Goal: Use online tool/utility: Utilize a website feature to perform a specific function

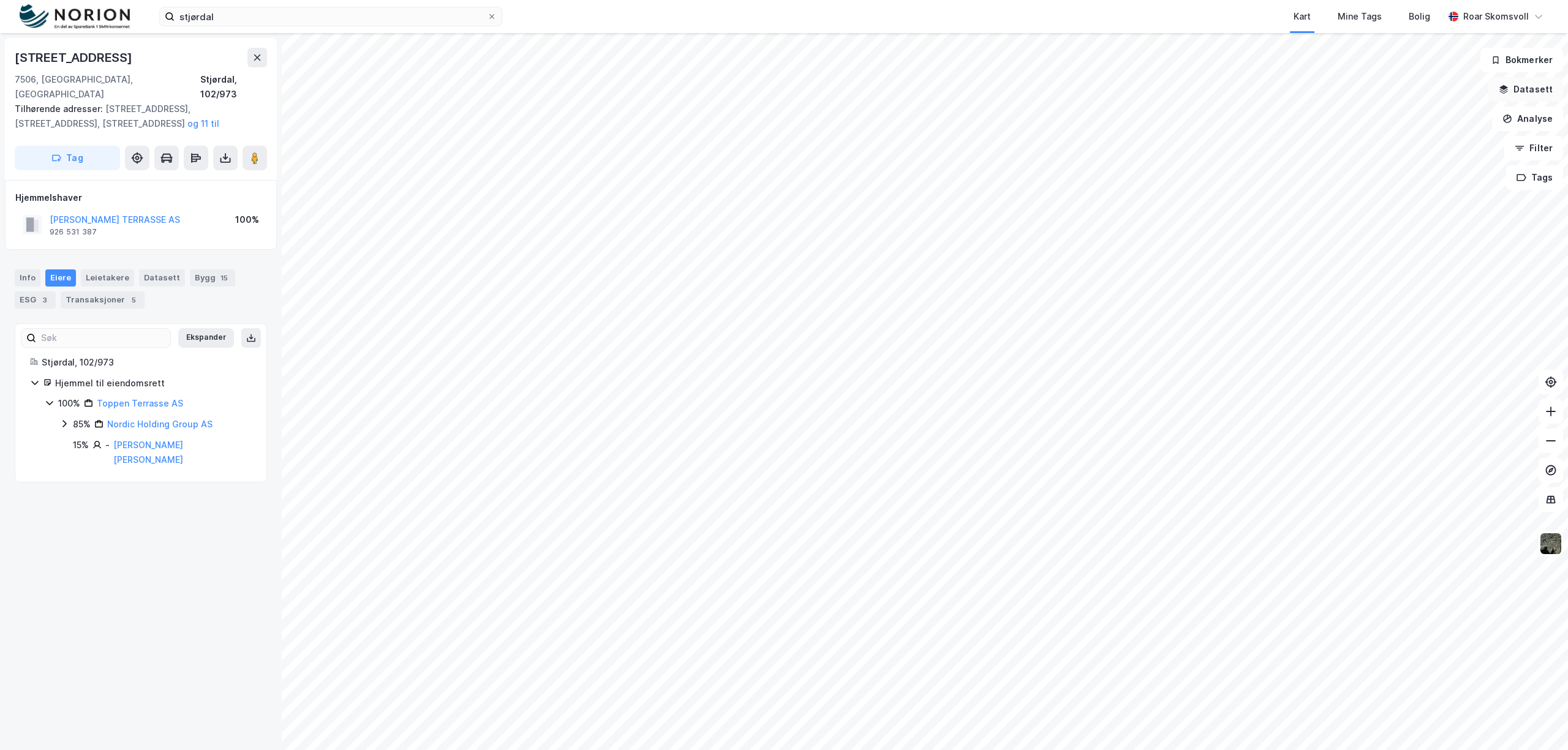
click at [1525, 84] on button "Datasett" at bounding box center [1526, 89] width 75 height 25
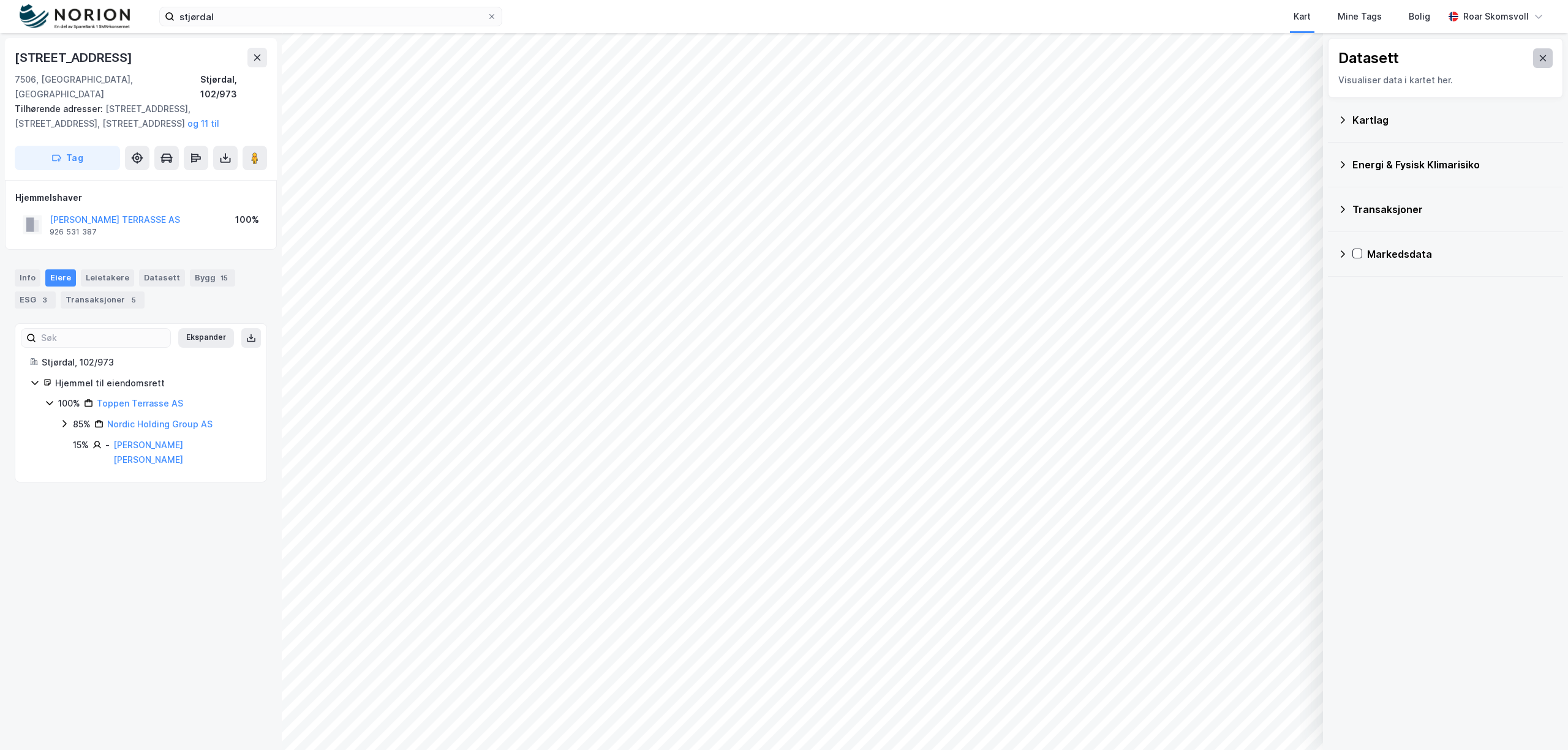
click at [1538, 60] on icon at bounding box center [1543, 58] width 10 height 10
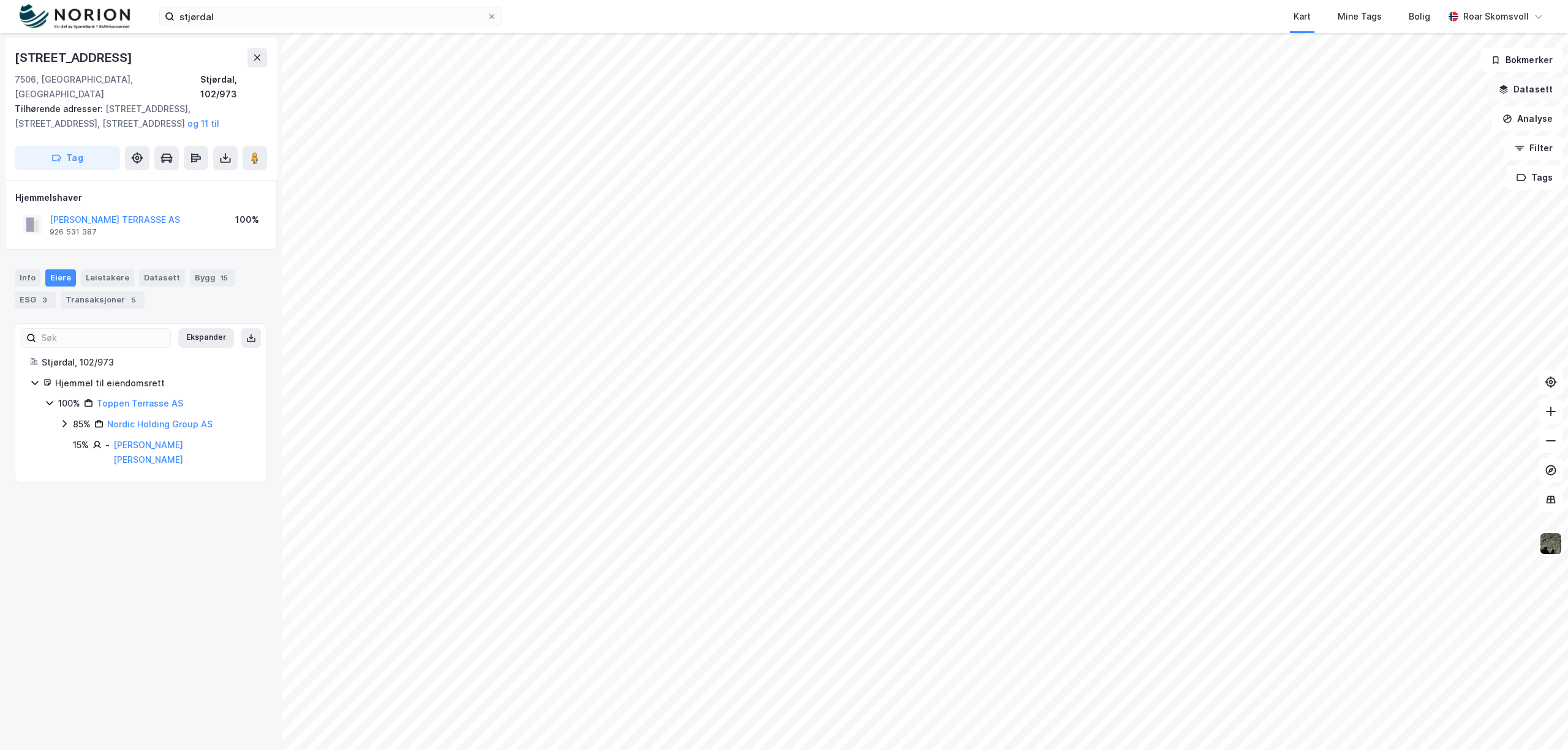
click at [1517, 89] on button "Datasett" at bounding box center [1526, 89] width 75 height 25
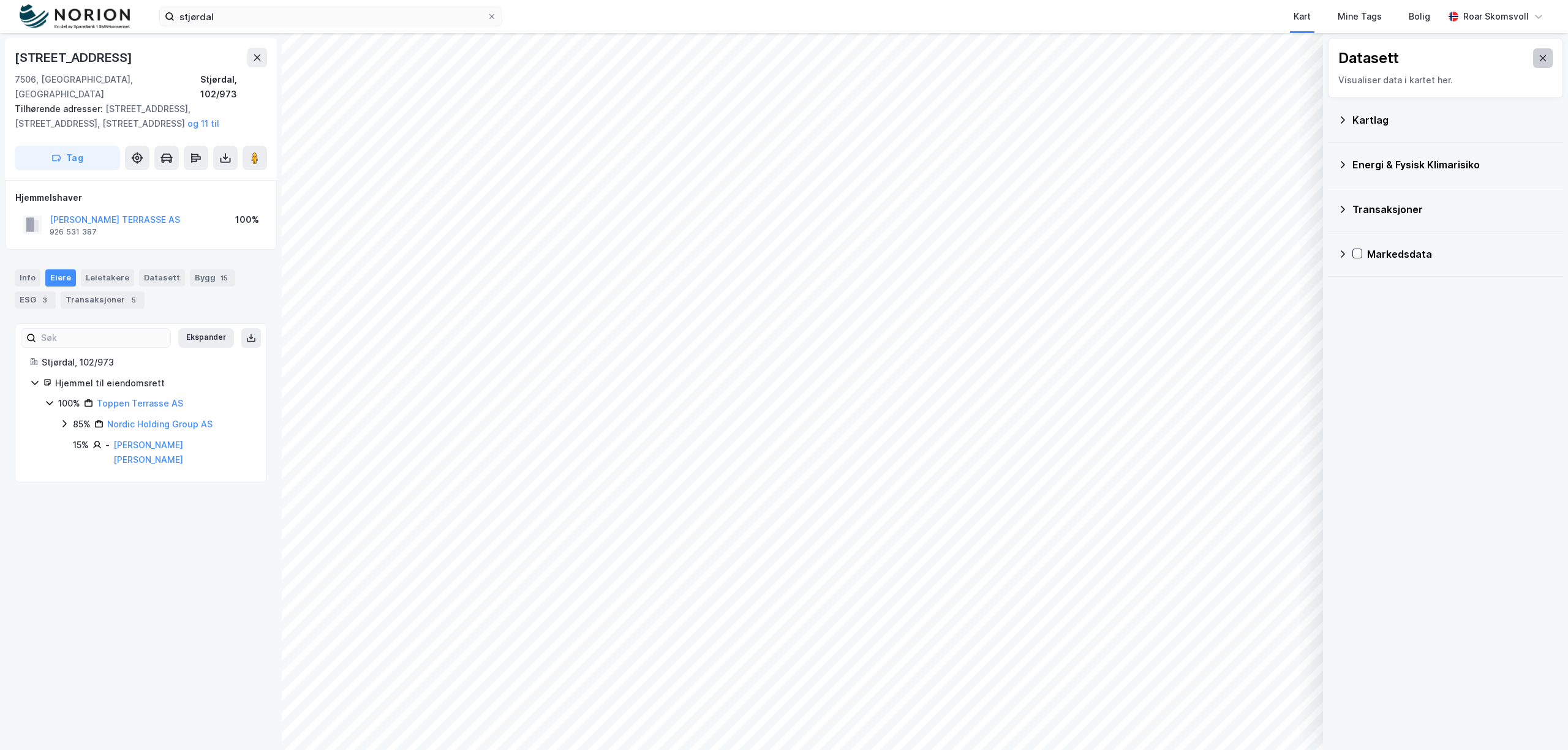
click at [1540, 56] on icon at bounding box center [1543, 58] width 7 height 6
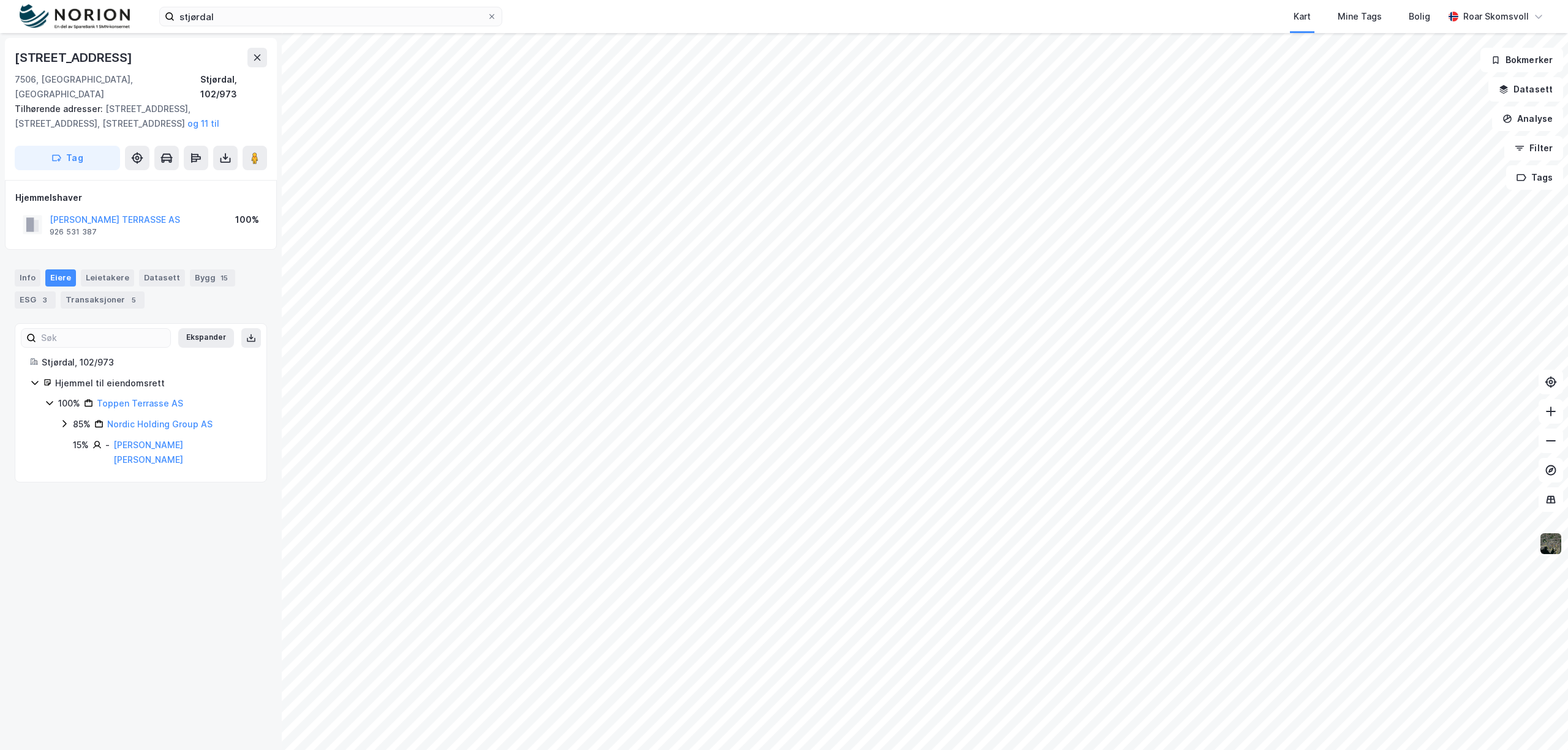
click at [1556, 552] on img at bounding box center [1551, 544] width 23 height 23
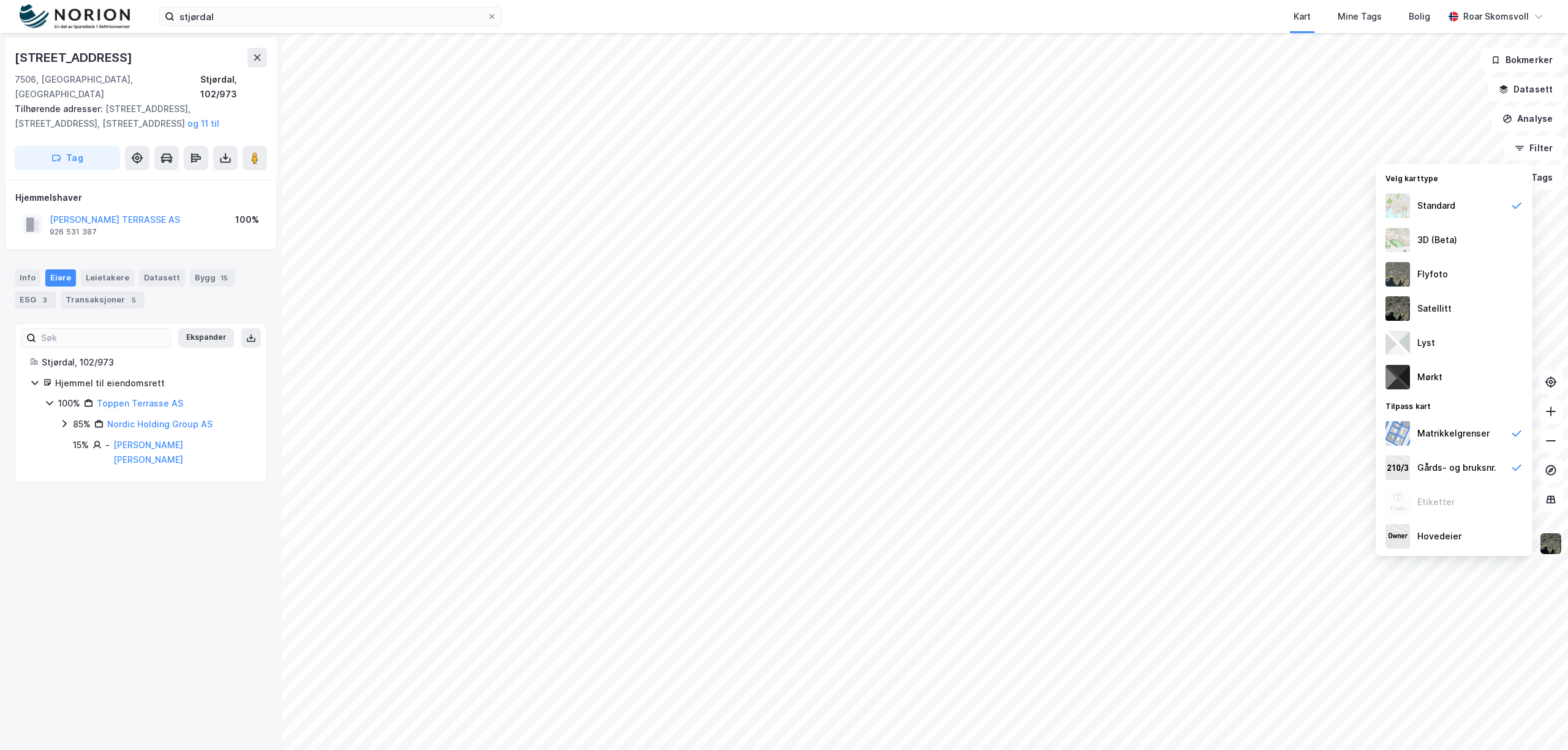
click at [1554, 541] on img at bounding box center [1551, 544] width 23 height 23
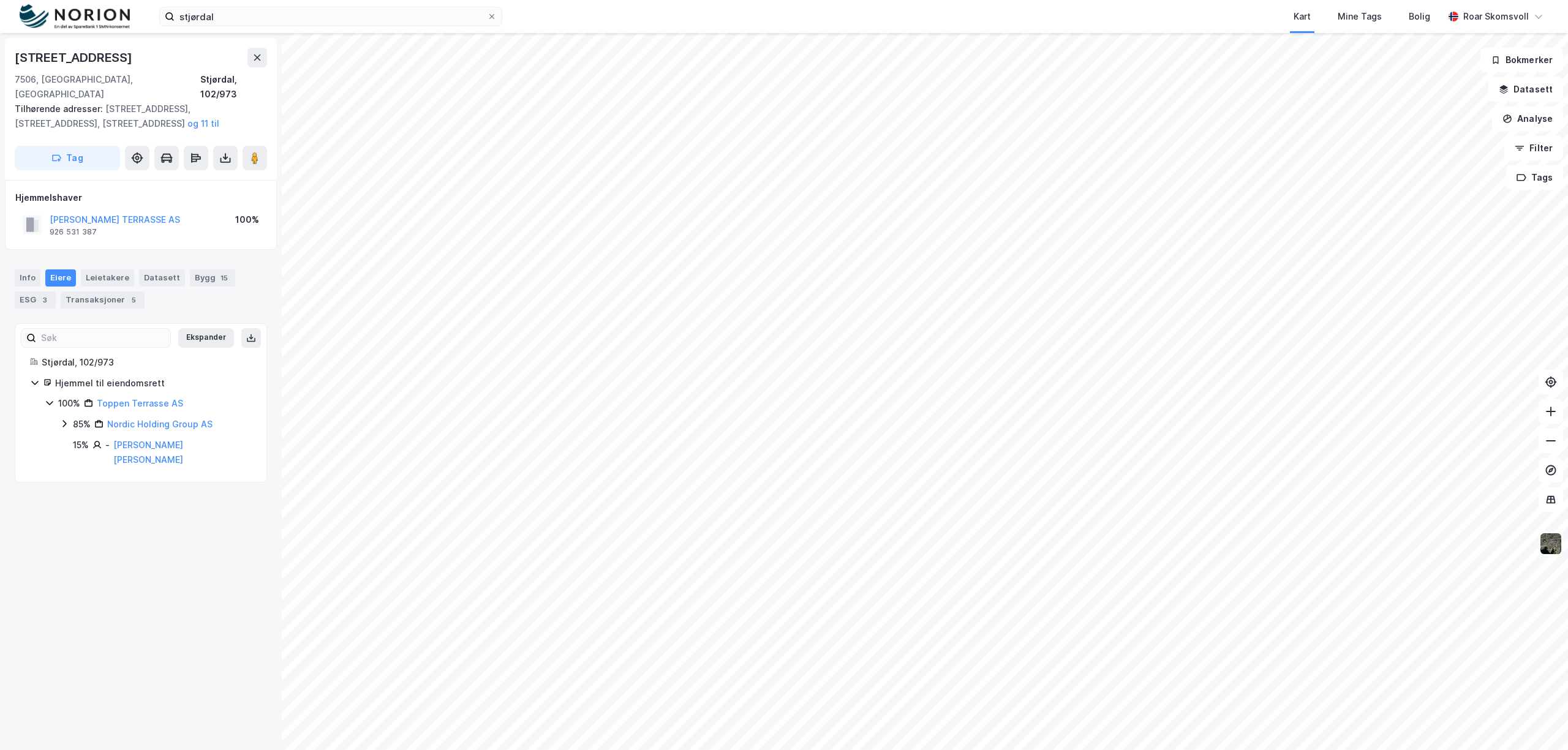
click at [1551, 546] on img at bounding box center [1551, 544] width 23 height 23
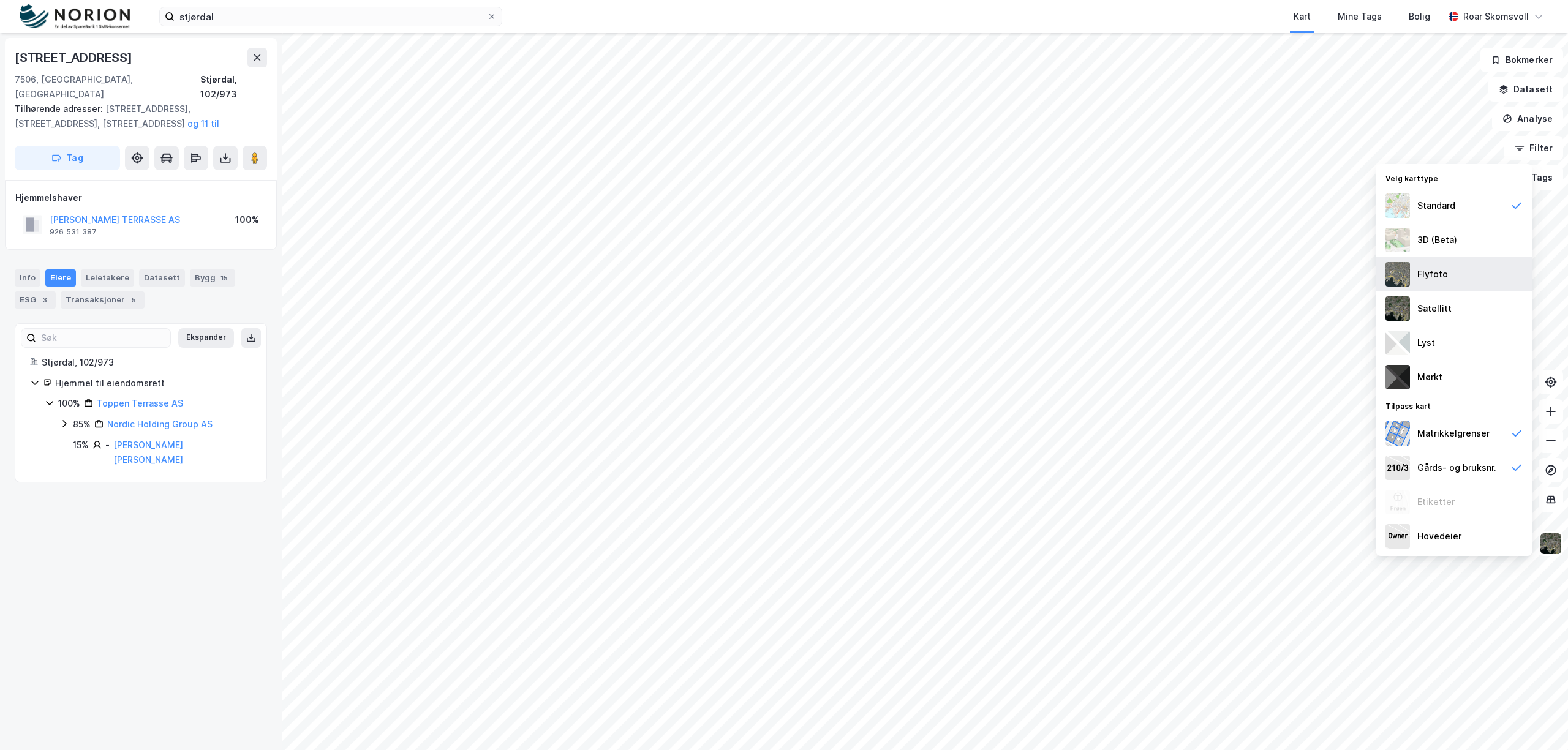
click at [1404, 267] on img at bounding box center [1398, 275] width 25 height 25
click at [1397, 209] on img at bounding box center [1398, 206] width 25 height 25
click at [1532, 120] on button "Analyse" at bounding box center [1527, 119] width 71 height 25
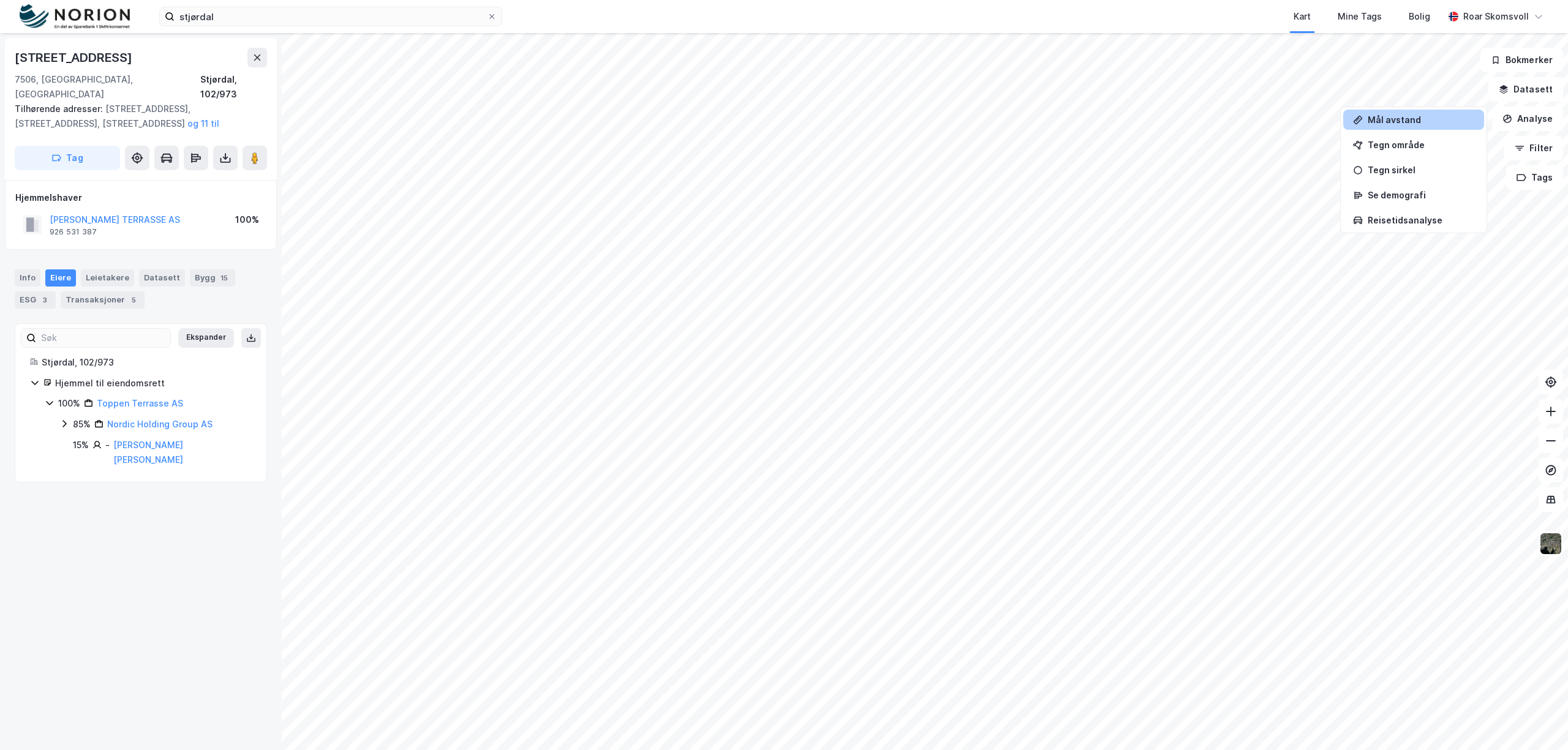
click at [1399, 125] on div "Mål avstand" at bounding box center [1421, 119] width 107 height 11
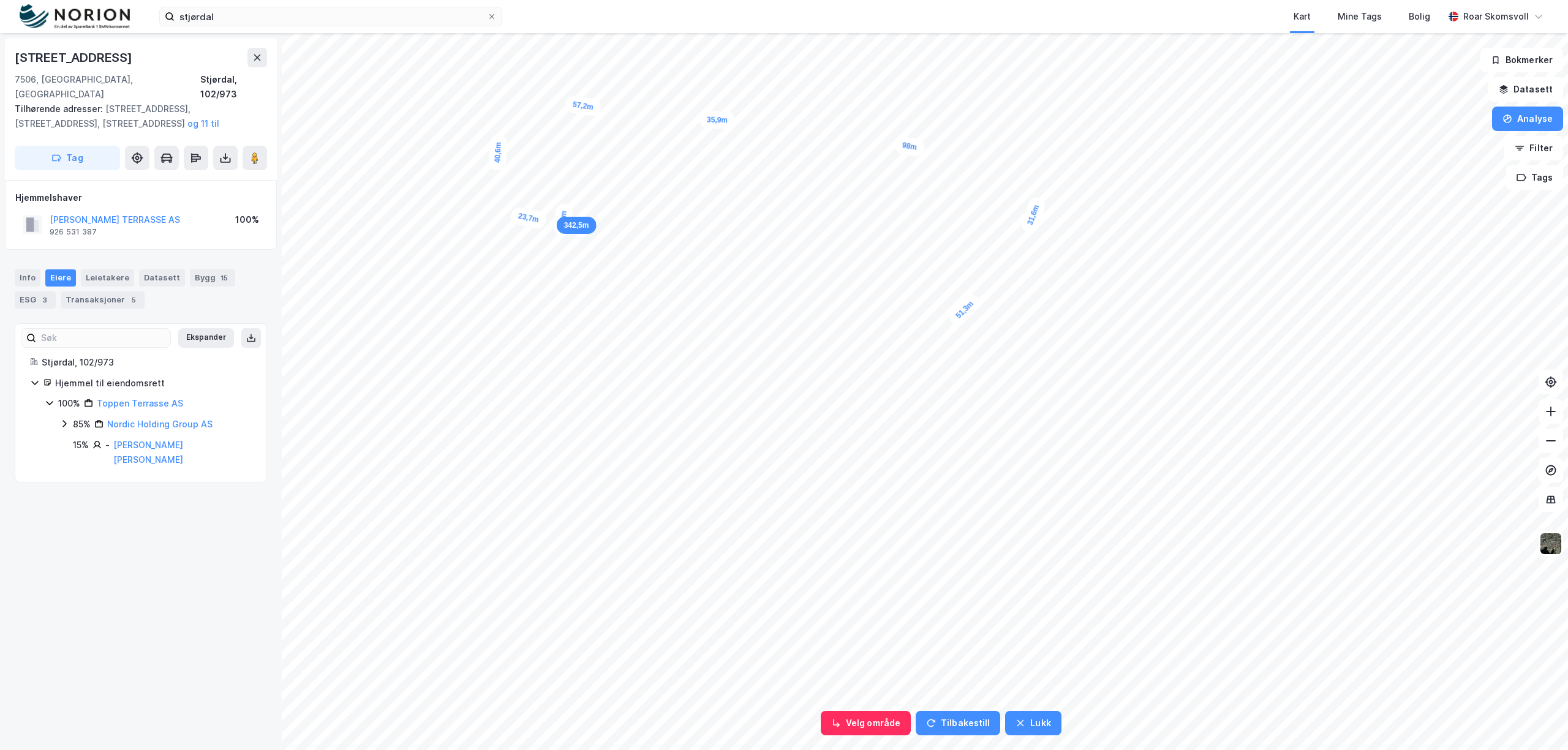
click at [565, 212] on div "4,3m" at bounding box center [563, 219] width 22 height 34
click at [748, 261] on div "6,6m" at bounding box center [748, 251] width 20 height 33
click at [829, 331] on div "7,6m" at bounding box center [819, 324] width 35 height 33
click at [1532, 115] on button "Analyse" at bounding box center [1527, 119] width 71 height 25
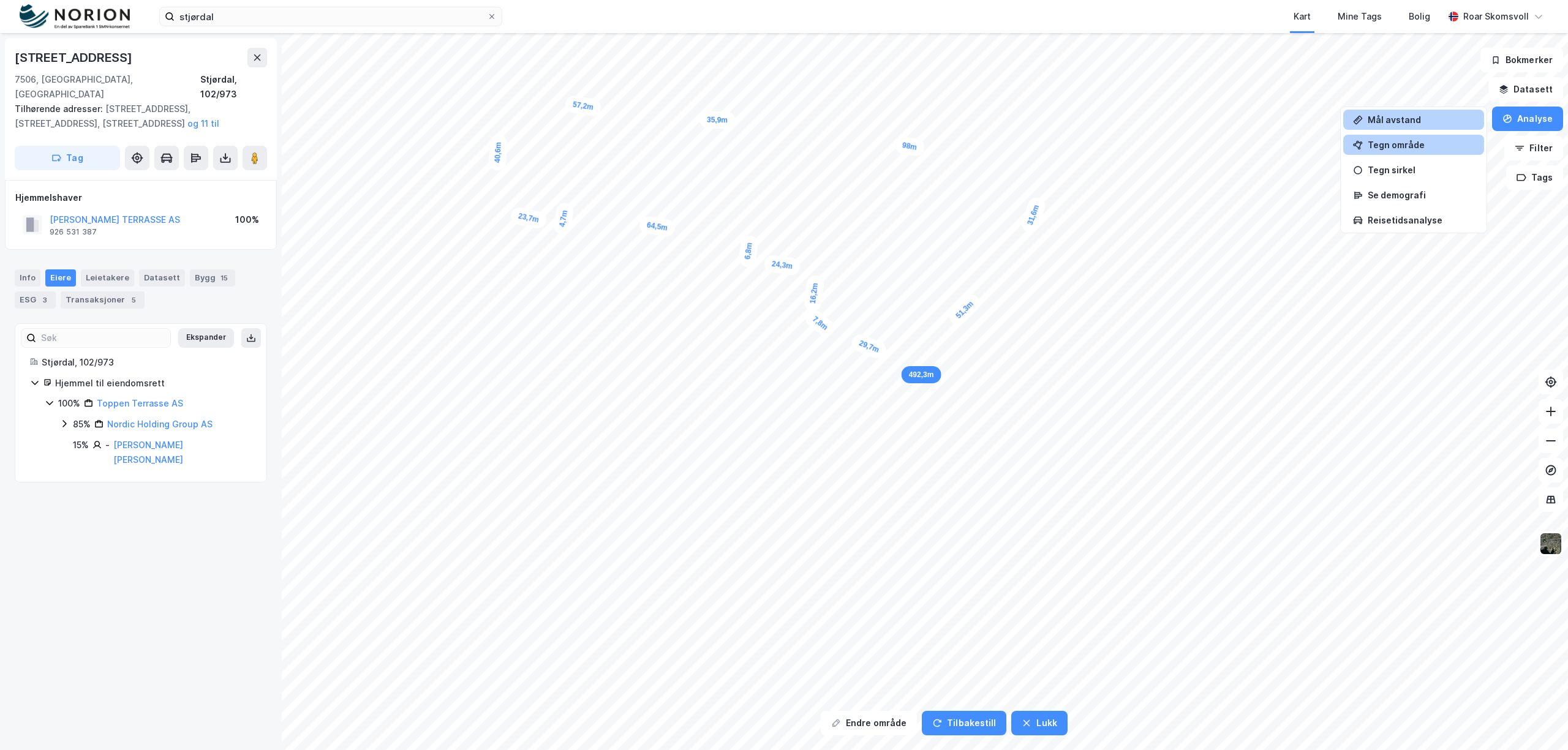
click at [1395, 145] on div "Tegn område" at bounding box center [1421, 145] width 107 height 11
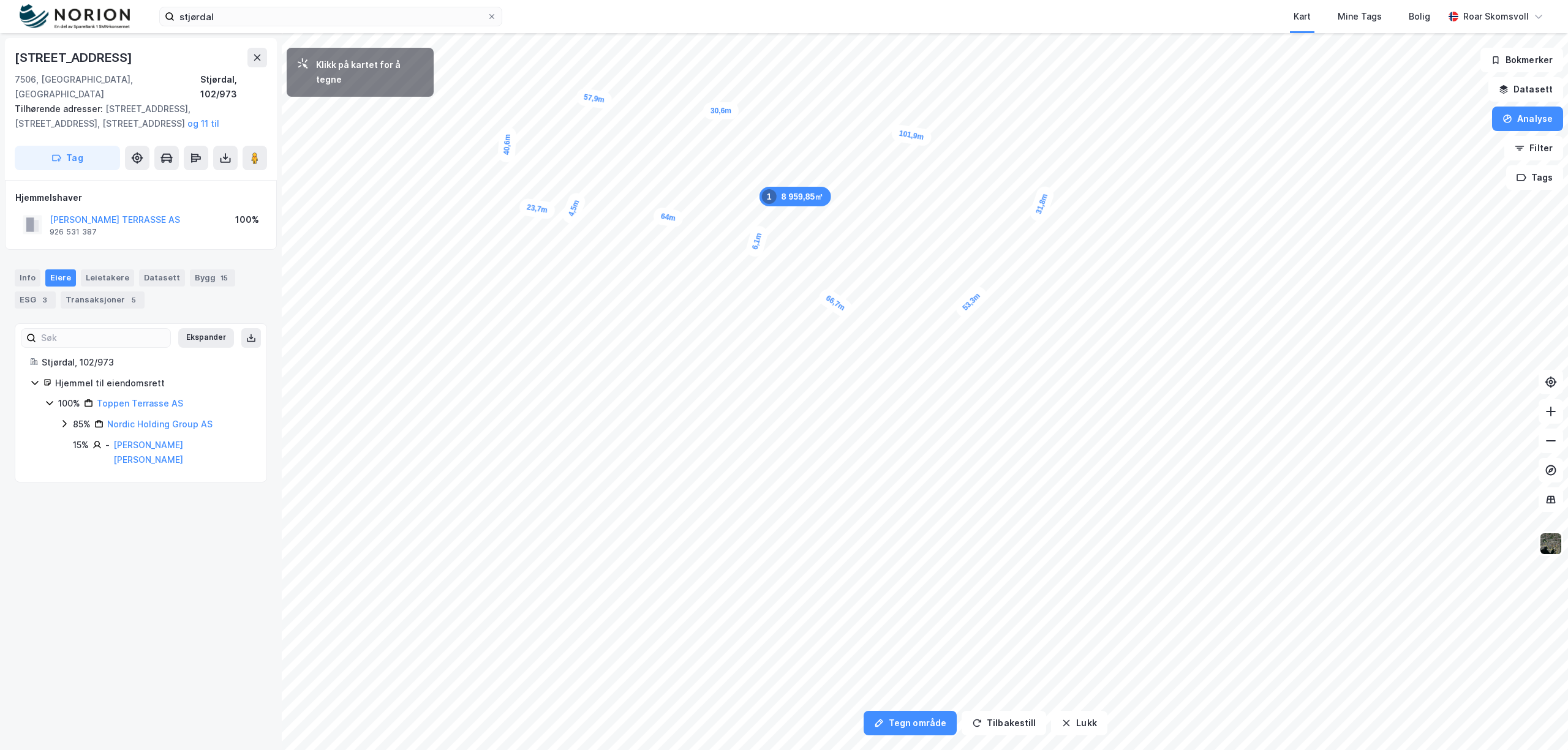
click at [754, 251] on div "6,1m" at bounding box center [757, 241] width 25 height 35
